Goal: Information Seeking & Learning: Learn about a topic

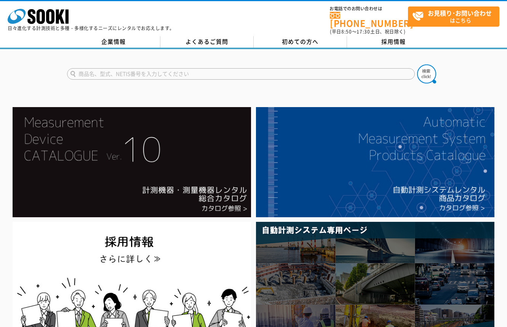
type input "商品名、型式、NETIS番号を入力してください"
click at [143, 68] on input "text" at bounding box center [241, 73] width 348 height 11
click at [222, 72] on input "text" at bounding box center [241, 73] width 348 height 11
click at [238, 69] on input "text" at bounding box center [241, 73] width 348 height 11
click at [205, 69] on input "text" at bounding box center [241, 73] width 348 height 11
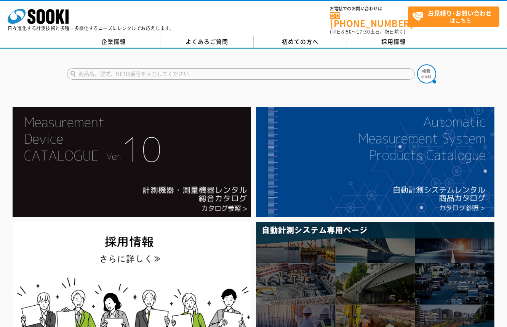
click at [136, 68] on input "text" at bounding box center [241, 73] width 348 height 11
click at [101, 68] on input "水質" at bounding box center [241, 73] width 348 height 11
type input "水"
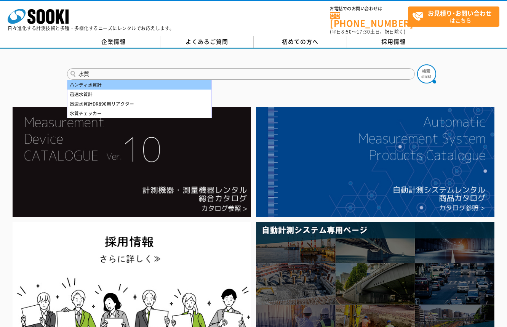
drag, startPoint x: 97, startPoint y: 79, endPoint x: 101, endPoint y: 78, distance: 4.3
click at [97, 80] on div "ハンディ水質計" at bounding box center [139, 85] width 144 height 10
type input "ハンディ水質計"
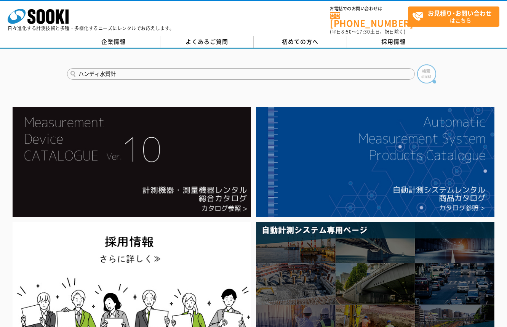
click at [426, 67] on img at bounding box center [426, 73] width 19 height 19
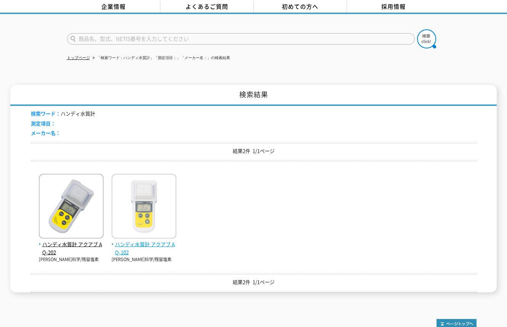
scroll to position [108, 0]
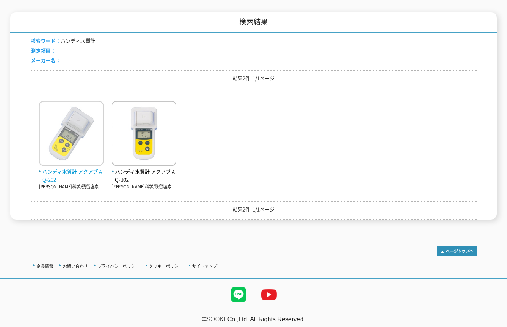
click at [64, 135] on img at bounding box center [71, 134] width 65 height 67
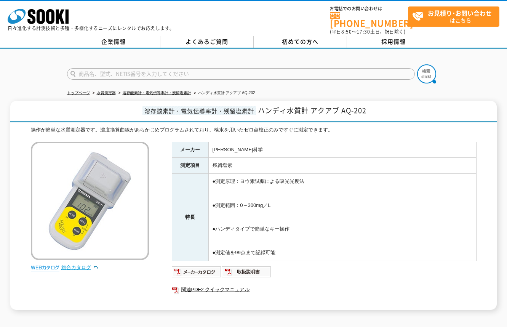
click at [81, 264] on link "総合カタログ" at bounding box center [79, 267] width 37 height 6
click at [112, 69] on input "text" at bounding box center [241, 73] width 348 height 11
type input "商品名、型式、NETIS番号を入力してください"
click at [107, 91] on link "水質測定器" at bounding box center [106, 93] width 19 height 4
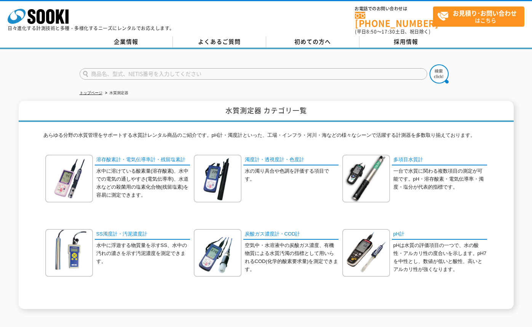
click at [176, 69] on input "text" at bounding box center [254, 73] width 348 height 11
type input "商品名、型式、NETIS番号を入力してください"
drag, startPoint x: 108, startPoint y: 71, endPoint x: 112, endPoint y: 61, distance: 10.4
click at [108, 71] on input "text" at bounding box center [254, 73] width 348 height 11
click at [111, 70] on input "text" at bounding box center [254, 73] width 348 height 11
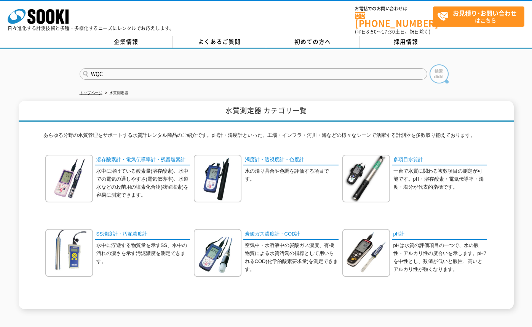
type input "WQC"
click at [439, 70] on img at bounding box center [439, 73] width 19 height 19
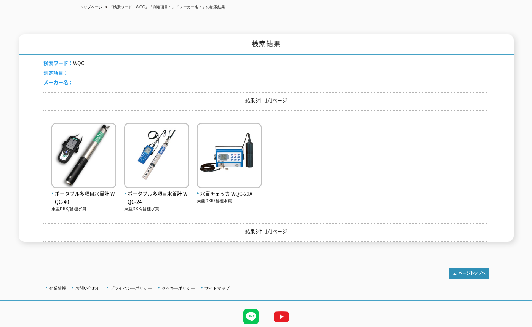
scroll to position [108, 0]
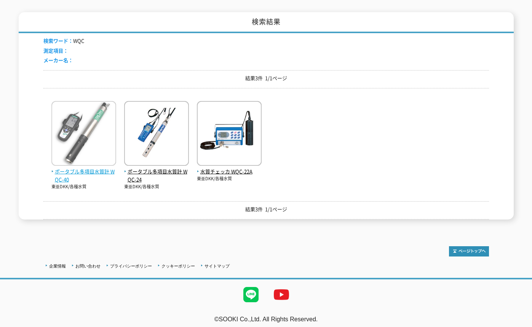
click at [81, 121] on img at bounding box center [83, 134] width 65 height 67
click at [83, 168] on span "ポータブル多項目水質計 WQC-40" at bounding box center [83, 176] width 65 height 16
click at [99, 126] on img at bounding box center [83, 134] width 65 height 67
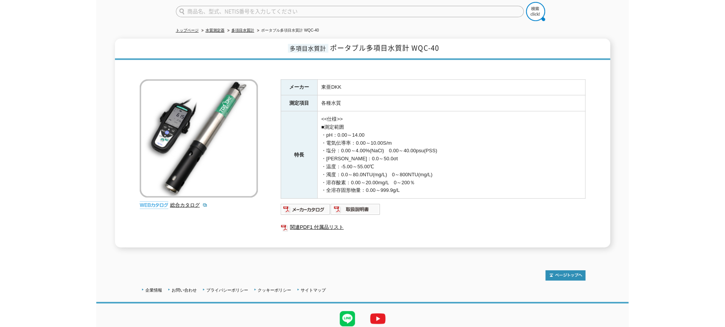
scroll to position [76, 0]
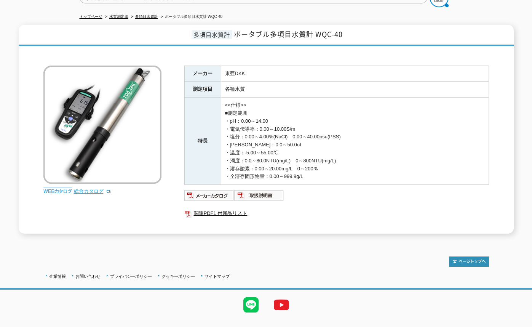
click at [89, 188] on link "総合カタログ" at bounding box center [92, 191] width 37 height 6
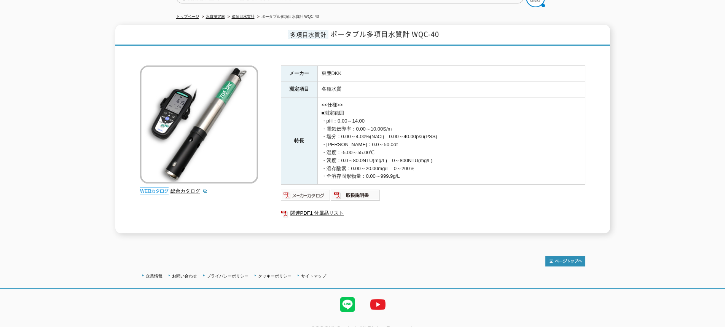
click at [310, 189] on img at bounding box center [306, 195] width 50 height 12
click at [191, 188] on link "総合カタログ" at bounding box center [189, 191] width 37 height 6
